Goal: Find specific page/section: Find specific page/section

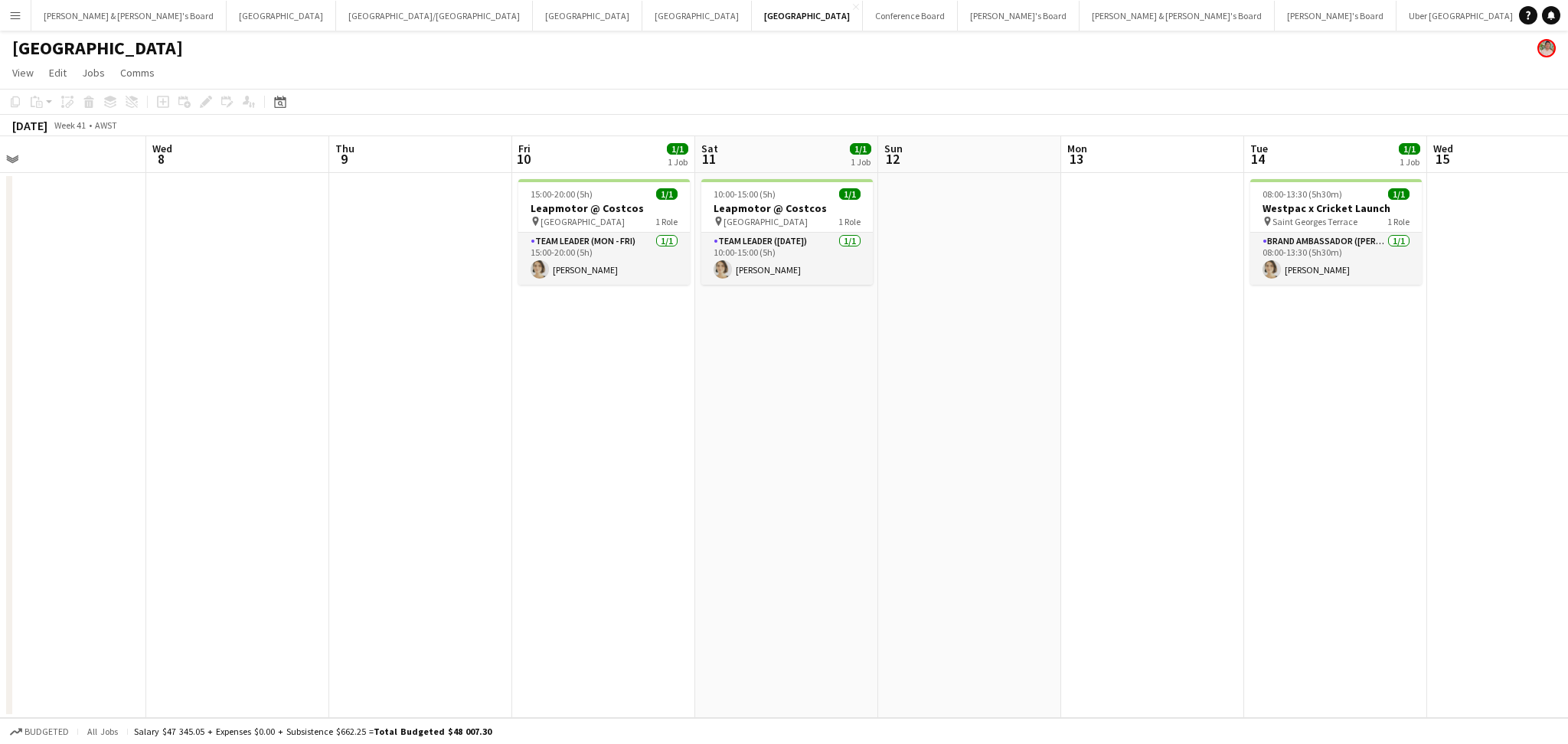
scroll to position [0, 466]
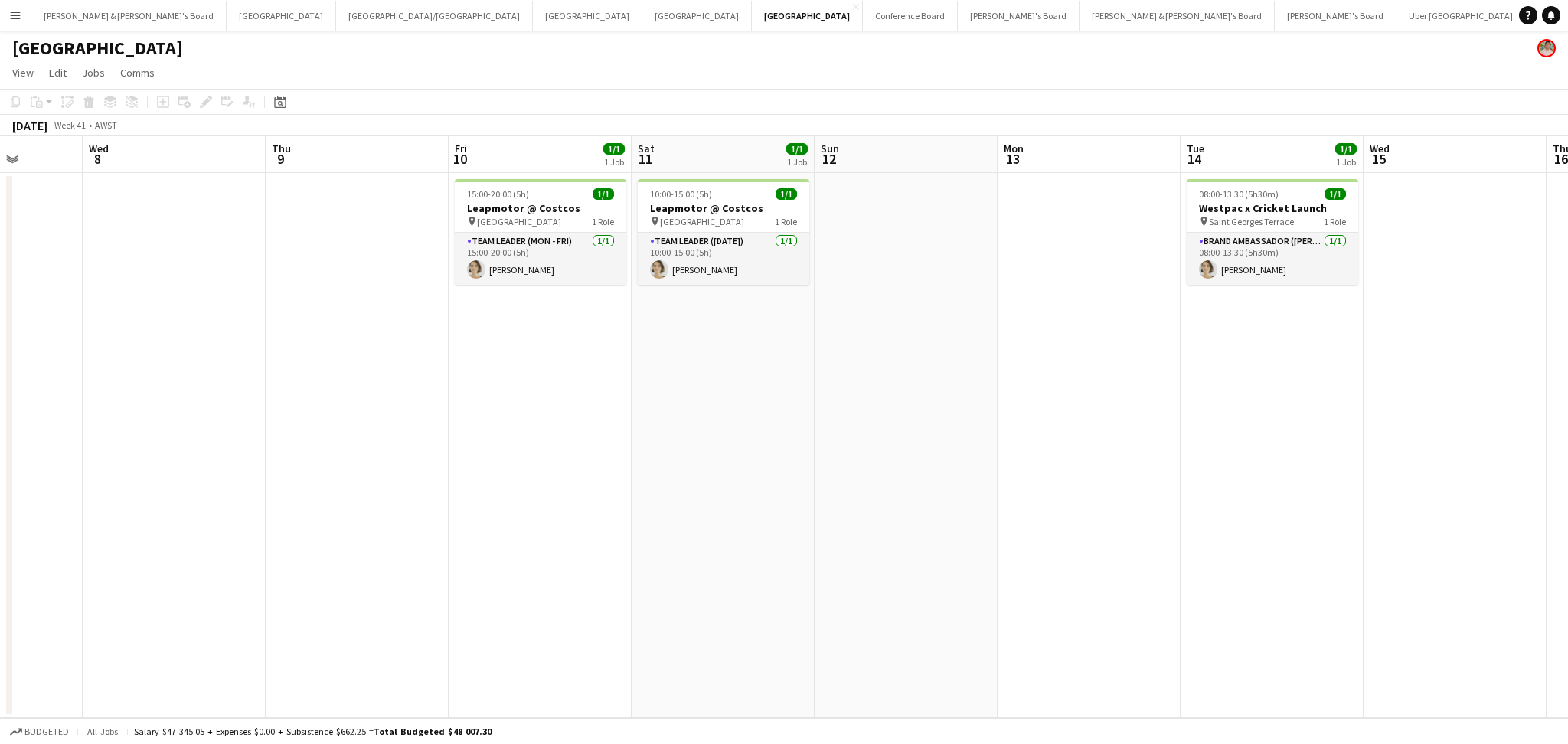
drag, startPoint x: 278, startPoint y: 491, endPoint x: 398, endPoint y: 481, distance: 120.4
click at [398, 481] on app-calendar-viewport "Sun 5 Mon 6 Tue 7 Wed 8 Thu 9 Fri 10 1/1 1 Job Sat 11 1/1 1 Job Sun 12 Mon 13 T…" at bounding box center [784, 427] width 1568 height 582
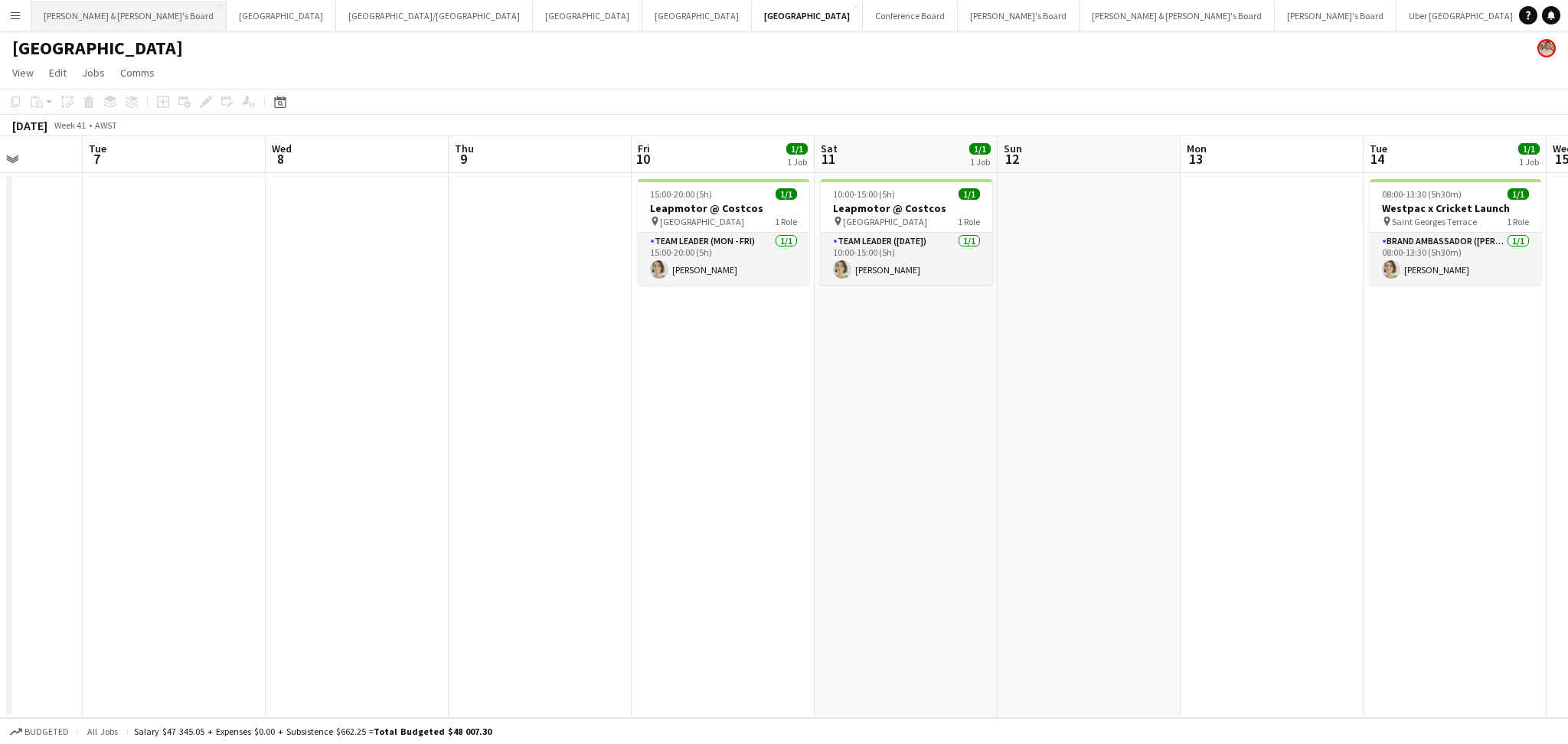
click at [93, 11] on button "[PERSON_NAME] & [PERSON_NAME]'s Board Close" at bounding box center [129, 15] width 195 height 30
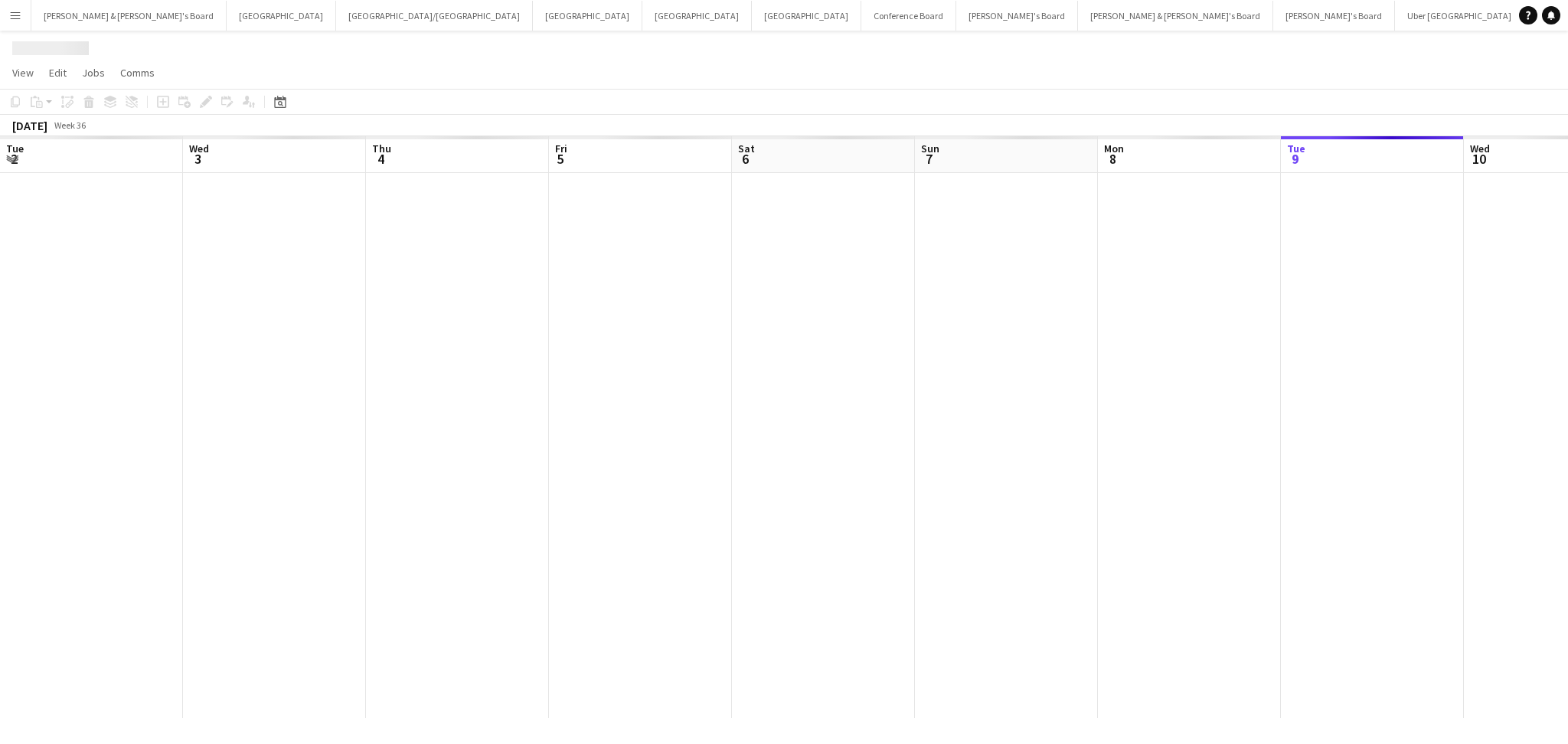
click at [1048, 331] on app-calendar-viewport "Tue 2 Wed 3 Thu 4 Fri 5 Sat 6 Sun 7 Mon 8 Tue 9 Wed 10 Thu 11 Fri 12 Sat 13 Sun…" at bounding box center [784, 427] width 1568 height 582
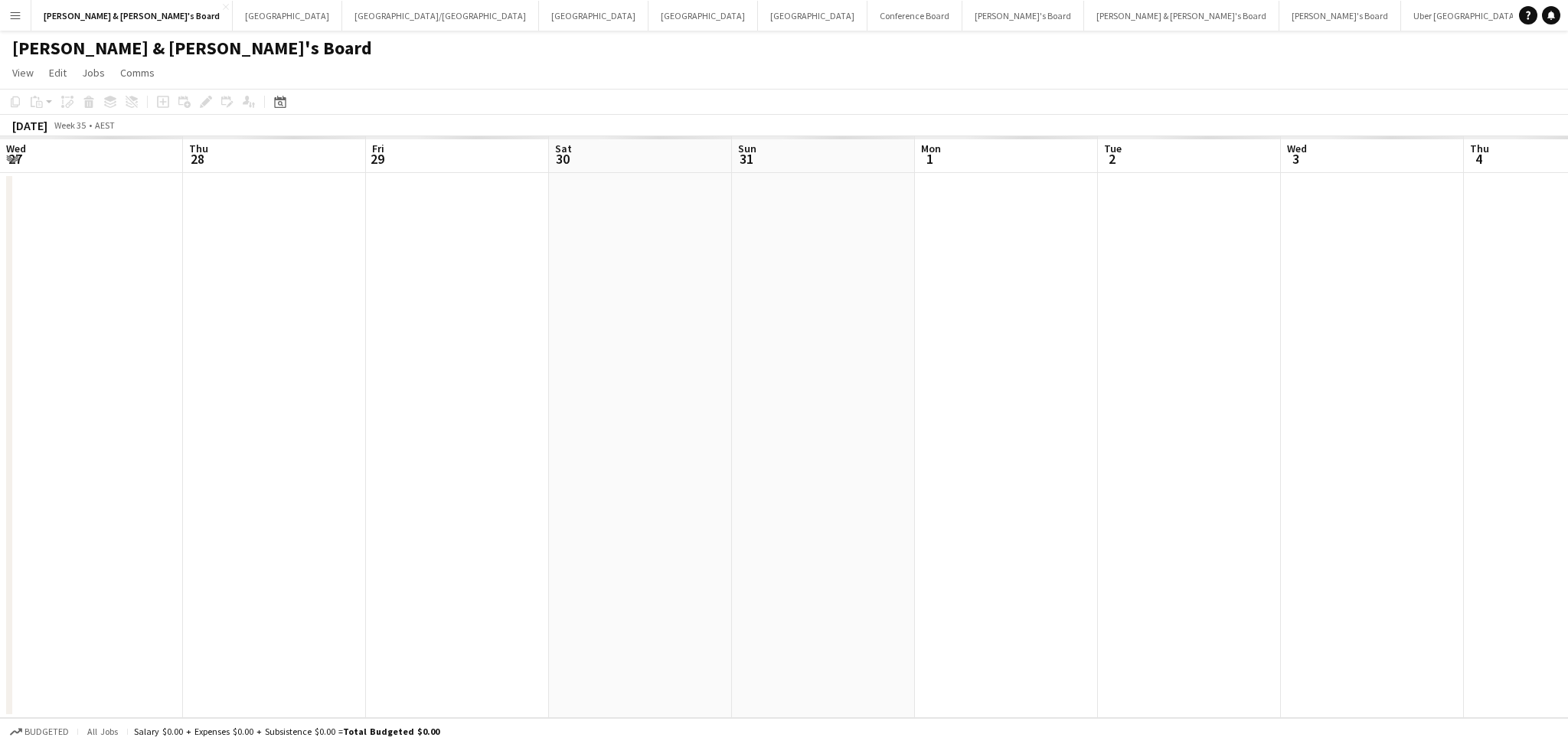
drag, startPoint x: 78, startPoint y: 477, endPoint x: 764, endPoint y: 503, distance: 686.5
click at [975, 472] on app-calendar-viewport "Wed 27 Thu 28 Fri 29 Sat 30 Sun 31 Mon 1 Tue 2 Wed 3 Thu 4 Fri 5 Sat 6 Sun 7 Mo…" at bounding box center [784, 427] width 1568 height 582
drag, startPoint x: 372, startPoint y: 520, endPoint x: 1325, endPoint y: 520, distance: 953.0
click at [1325, 520] on app-calendar-viewport "Mon 25 Tue 26 Wed 27 Thu 28 Fri 29 Sat 30 Sun 31 Mon 1 Tue 2 Wed 3 Thu 4 Fri 5 …" at bounding box center [784, 427] width 1568 height 582
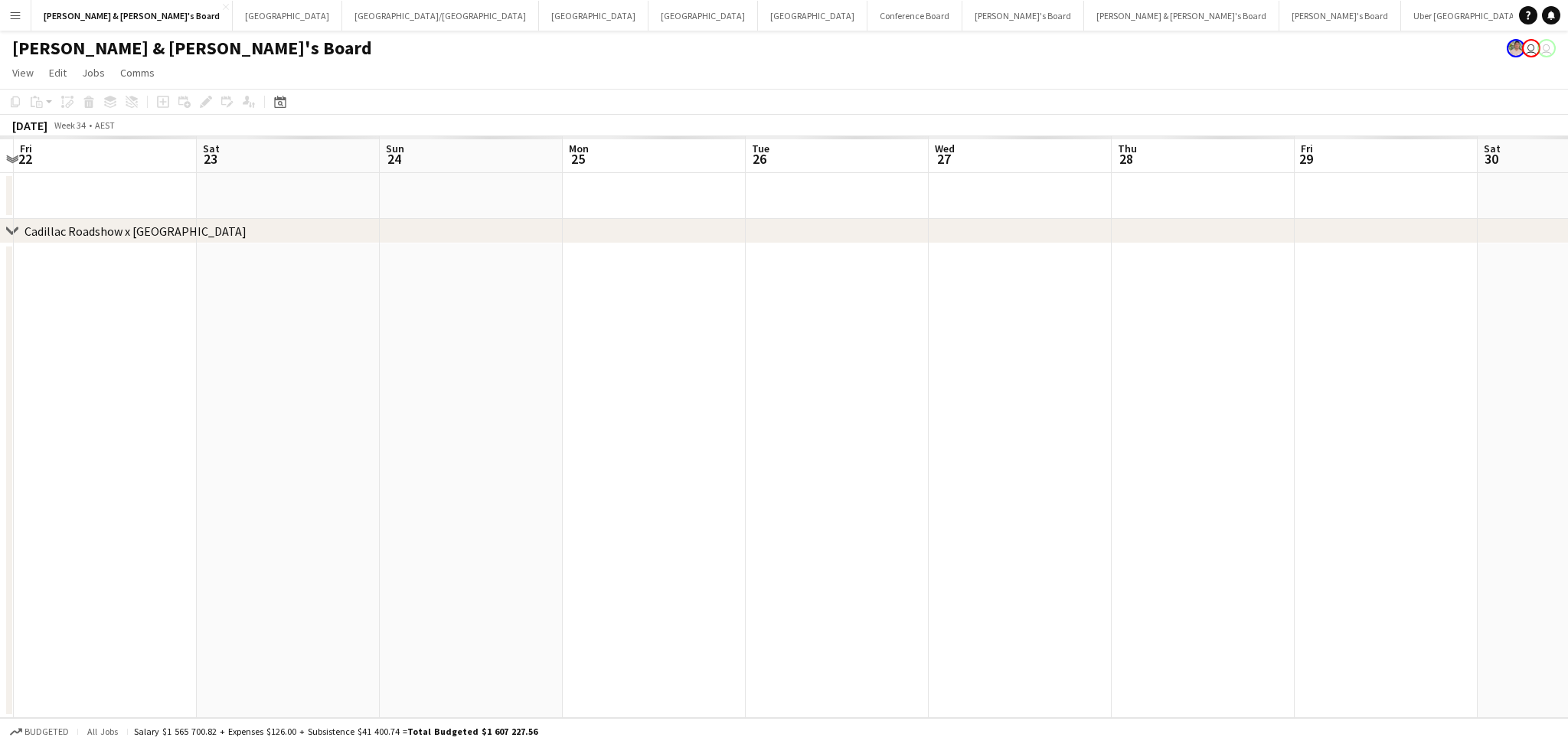
click at [874, 547] on app-calendar-viewport "Wed 20 Thu 21 Fri 22 Sat 23 Sun 24 Mon 25 Tue 26 Wed 27 Thu 28 Fri 29 Sat 30 Su…" at bounding box center [784, 427] width 1568 height 582
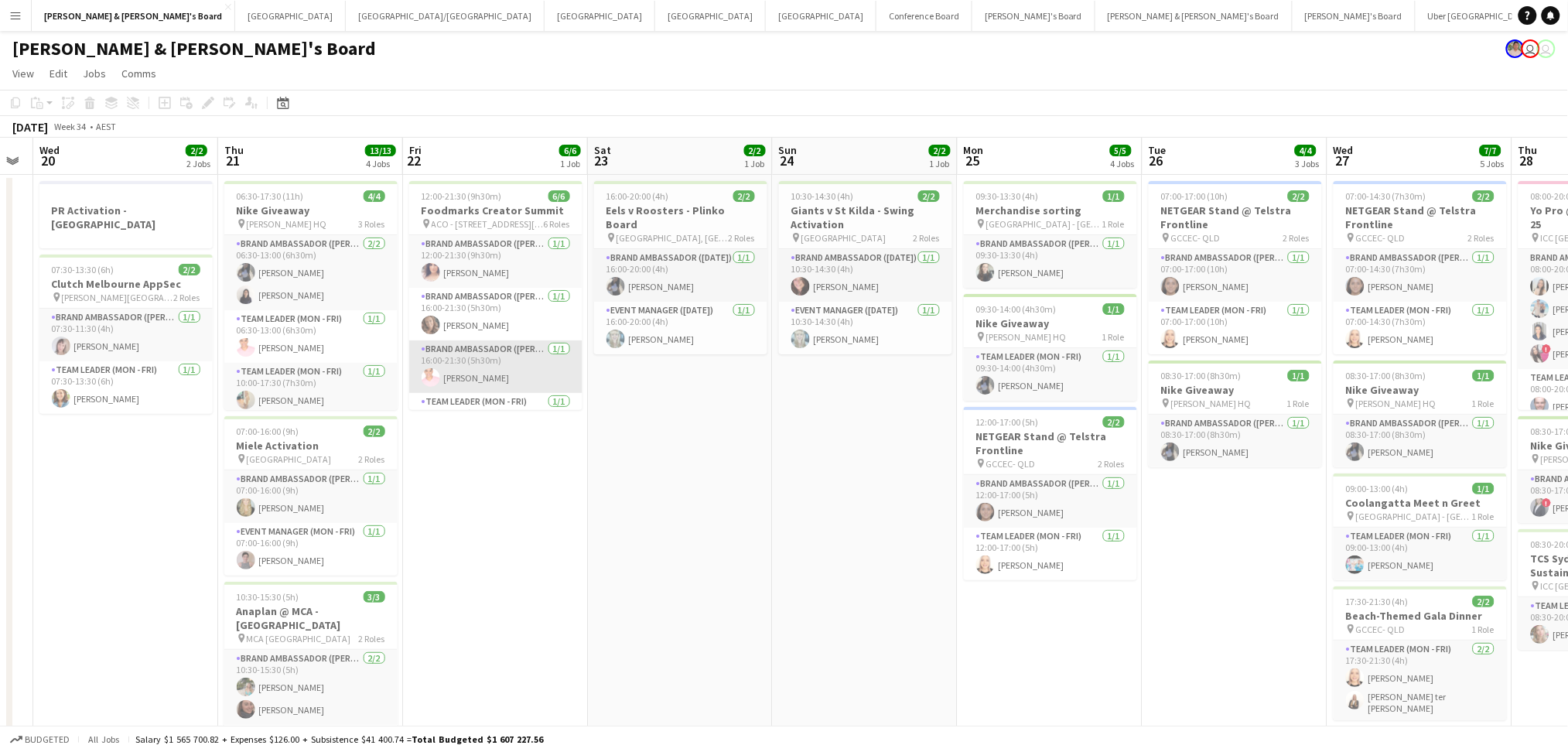
scroll to position [141, 0]
